Goal: Navigation & Orientation: Go to known website

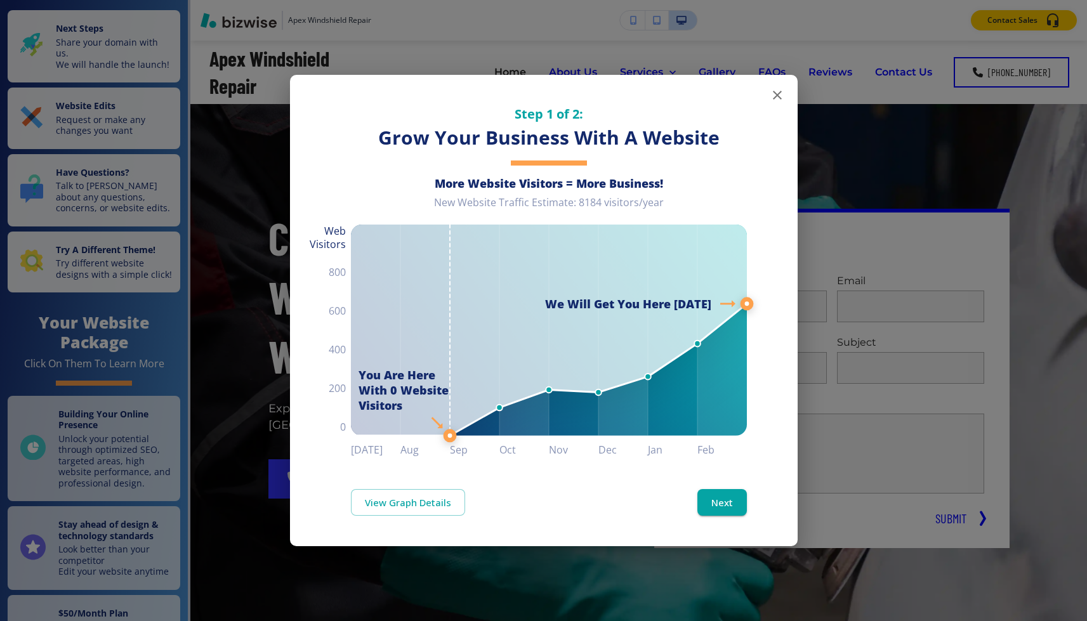
click at [778, 88] on icon "button" at bounding box center [777, 95] width 15 height 15
